Goal: Information Seeking & Learning: Find specific fact

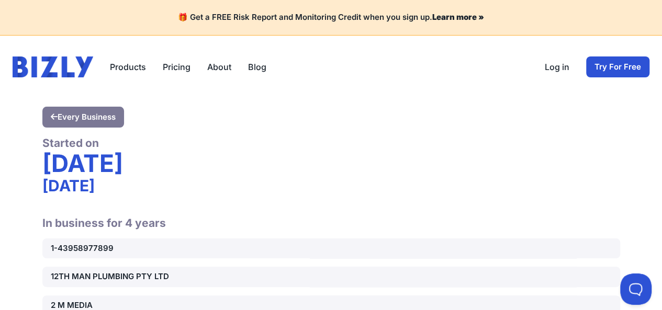
click at [408, 64] on div "Products Bizly Scores Bizly Reports Bizly Monitoring Pricing About Blog Open ma…" at bounding box center [331, 66] width 637 height 21
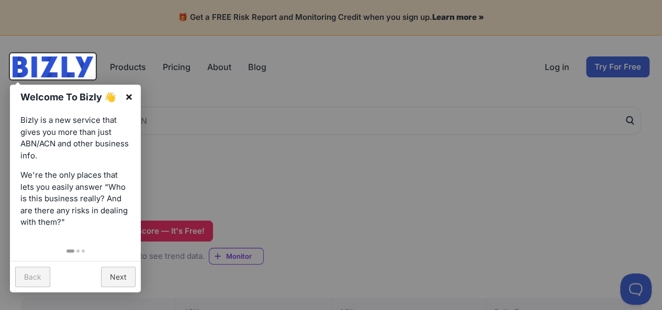
click at [129, 95] on link "×" at bounding box center [129, 97] width 24 height 24
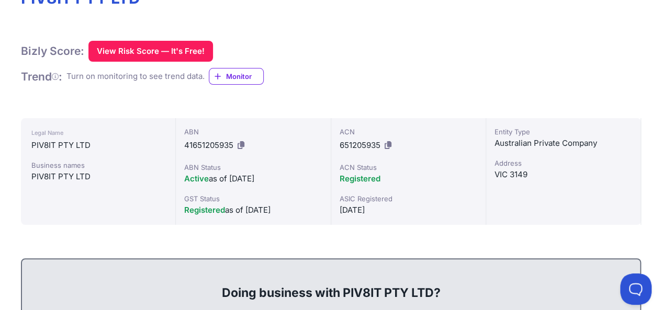
scroll to position [181, 0]
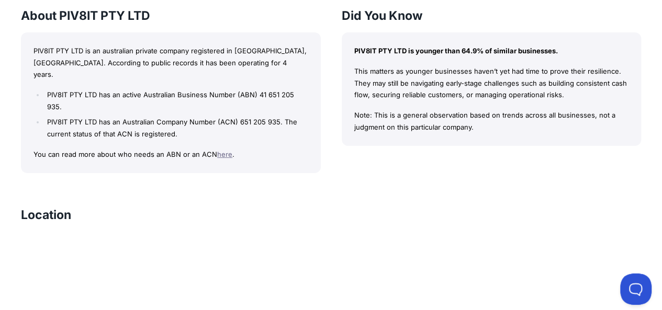
scroll to position [680, 0]
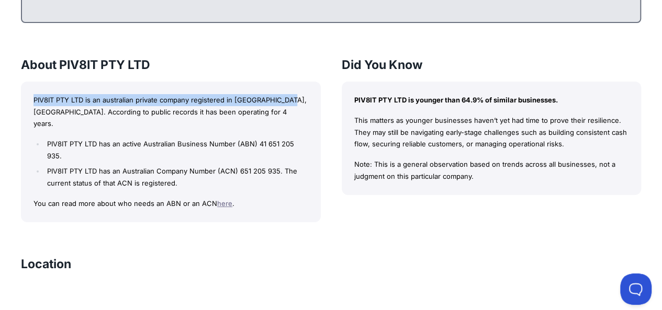
drag, startPoint x: 28, startPoint y: 98, endPoint x: 286, endPoint y: 101, distance: 257.3
click at [286, 101] on div "PIV8IT PTY LTD is an australian private company registered in [GEOGRAPHIC_DATA]…" at bounding box center [171, 152] width 300 height 141
copy p "PIV8IT PTY LTD is an australian private company registered in [GEOGRAPHIC_DATA]…"
